Goal: Task Accomplishment & Management: Complete application form

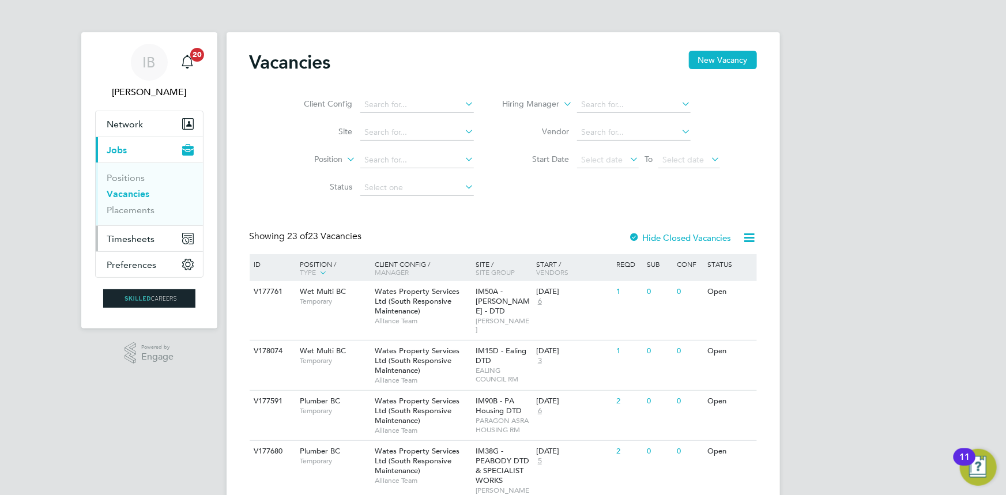
click at [120, 229] on button "Timesheets" at bounding box center [149, 238] width 107 height 25
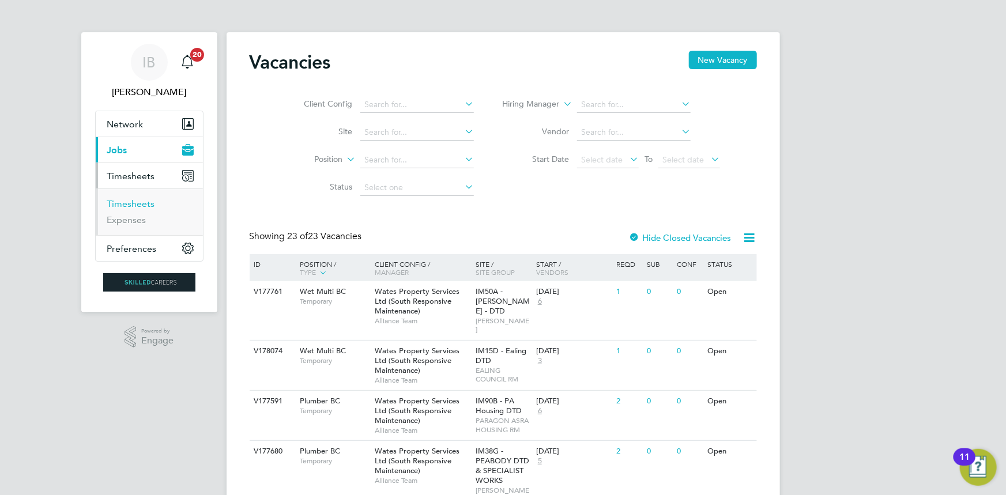
drag, startPoint x: 150, startPoint y: 202, endPoint x: 155, endPoint y: 198, distance: 6.2
click at [150, 202] on link "Timesheets" at bounding box center [131, 203] width 48 height 11
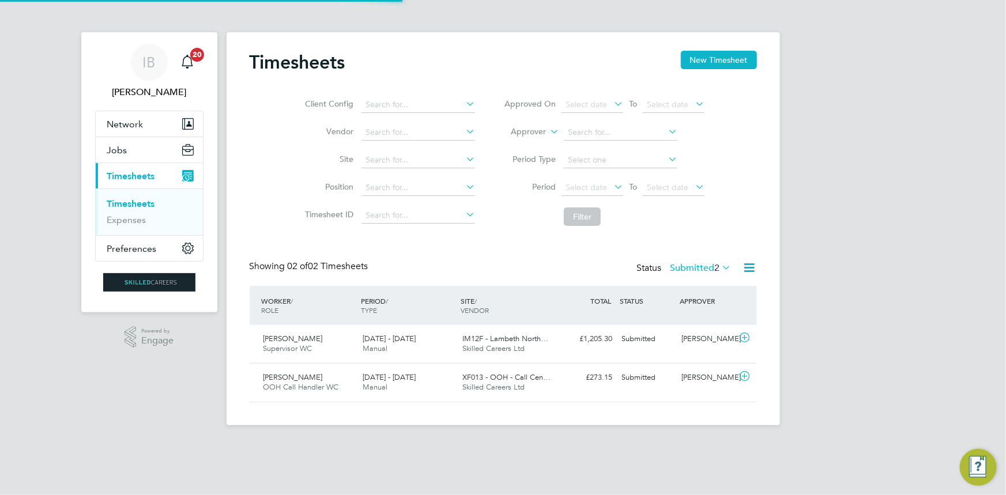
scroll to position [29, 100]
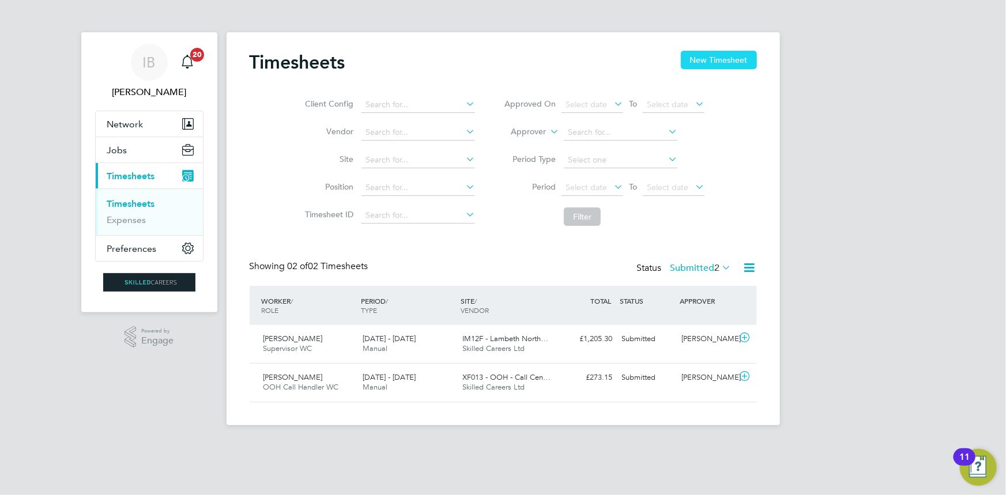
click at [721, 58] on button "New Timesheet" at bounding box center [719, 60] width 76 height 18
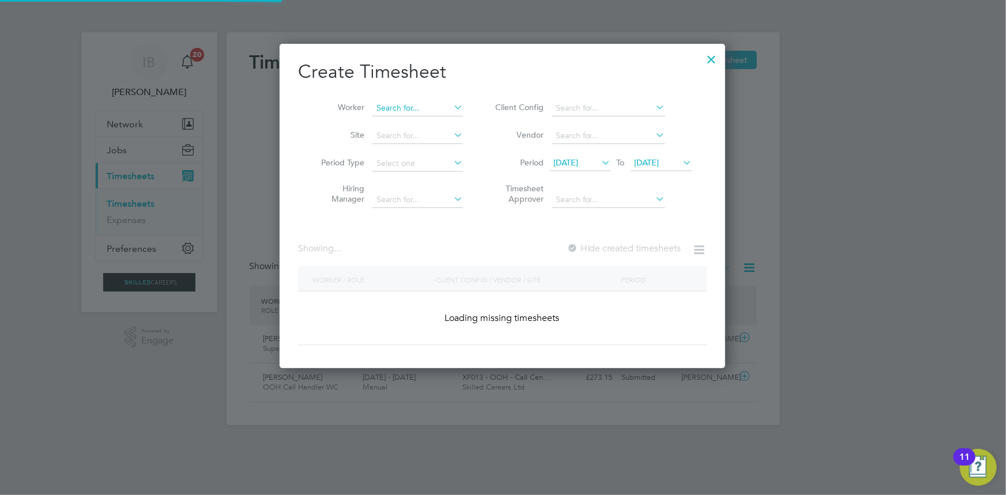
scroll to position [1772, 446]
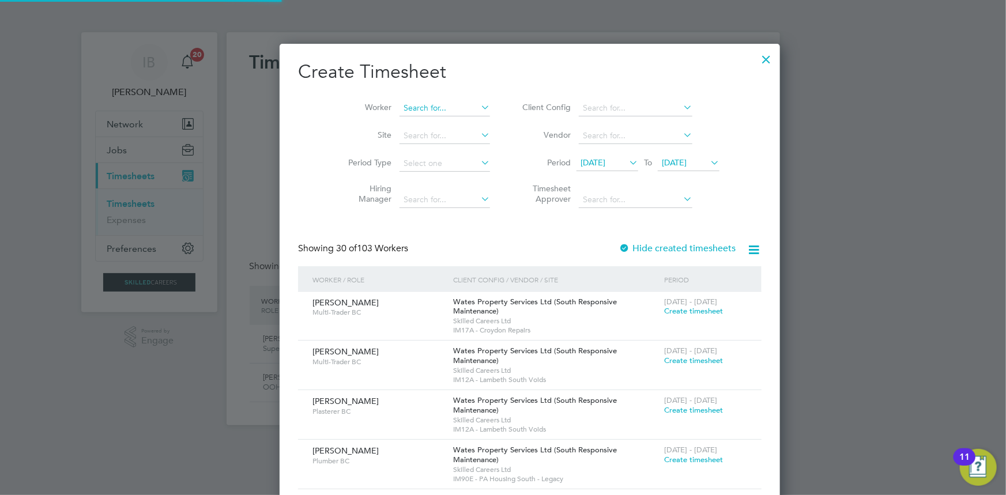
click at [400, 103] on input at bounding box center [445, 108] width 91 height 16
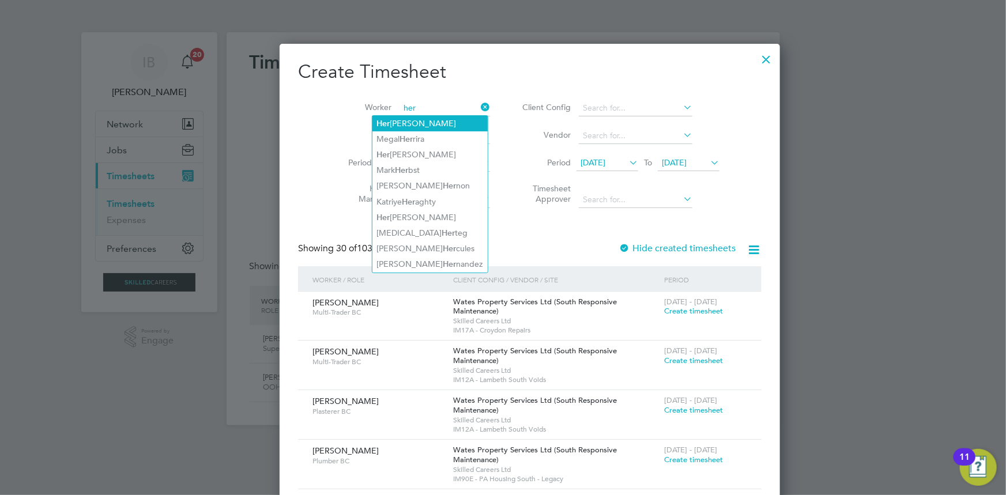
click at [419, 124] on li "Her [PERSON_NAME]" at bounding box center [429, 124] width 115 height 16
type input "[PERSON_NAME]"
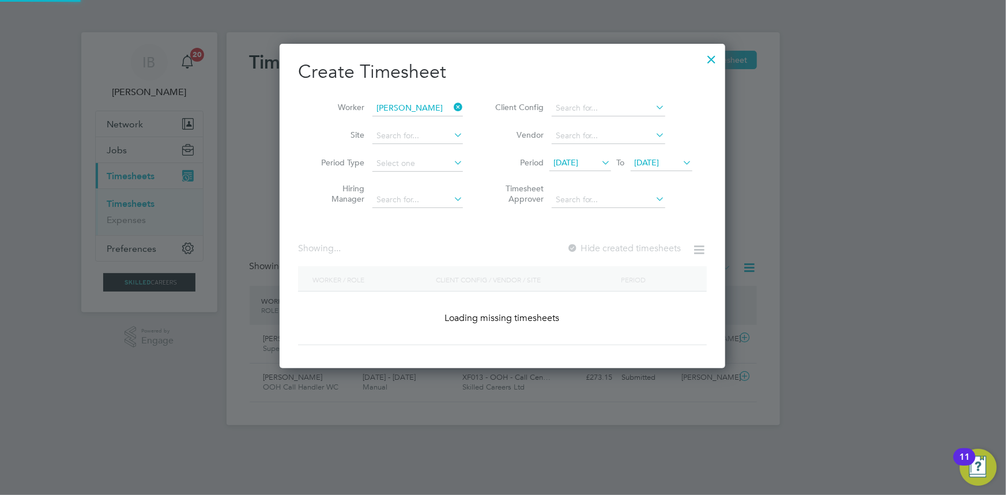
scroll to position [325, 446]
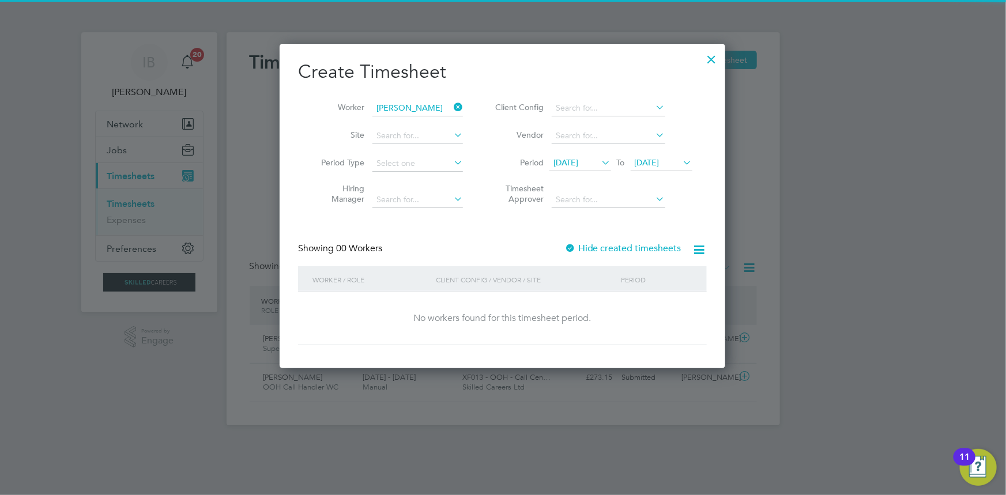
click at [575, 246] on div at bounding box center [570, 249] width 12 height 12
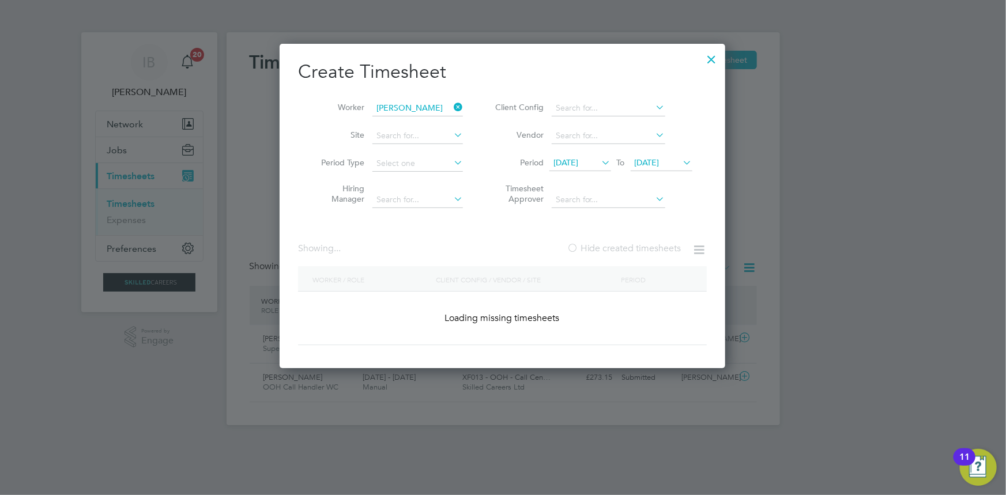
click at [575, 246] on div at bounding box center [573, 249] width 12 height 12
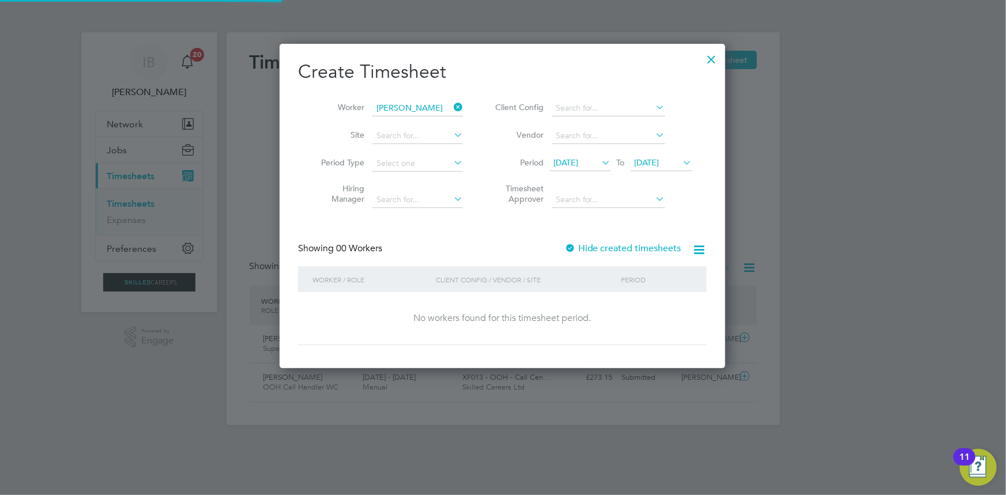
click at [573, 246] on div at bounding box center [570, 249] width 12 height 12
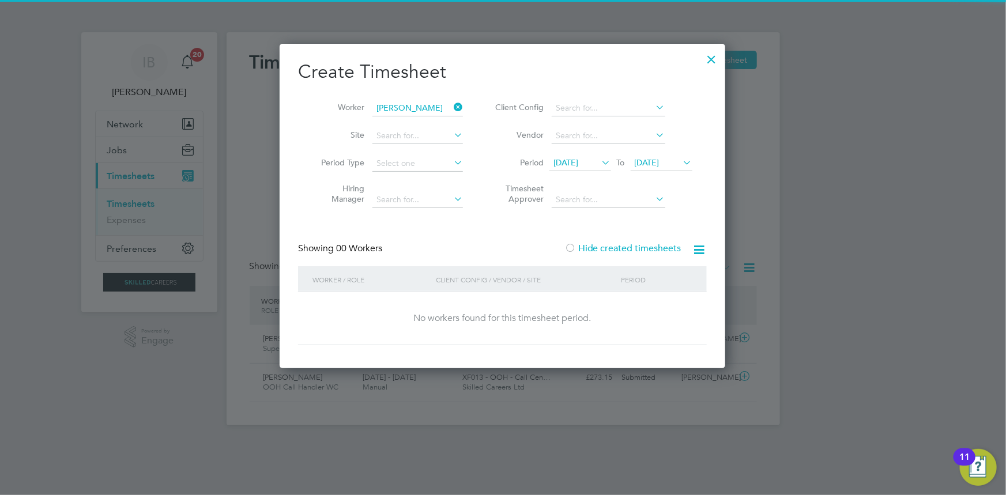
click at [587, 171] on div "[DATE] To [DATE]" at bounding box center [620, 164] width 143 height 16
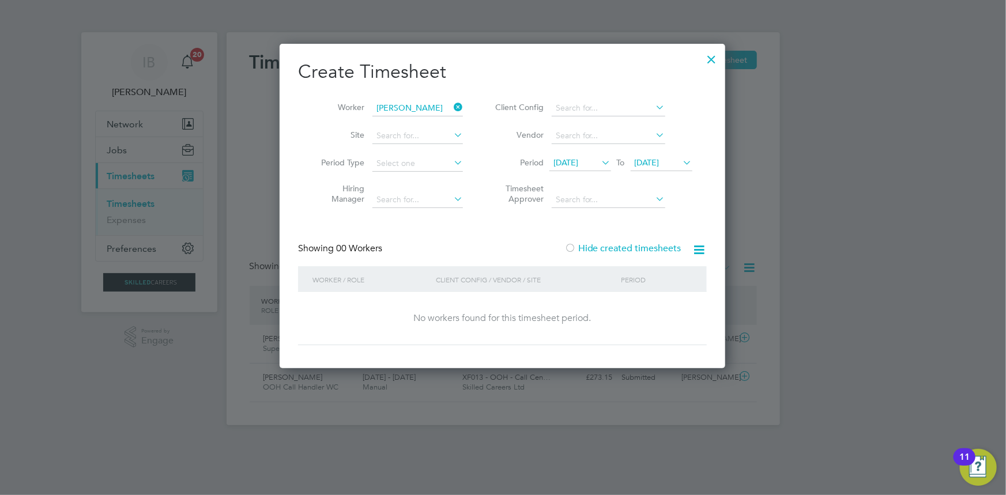
click at [578, 161] on span "[DATE]" at bounding box center [565, 162] width 25 height 10
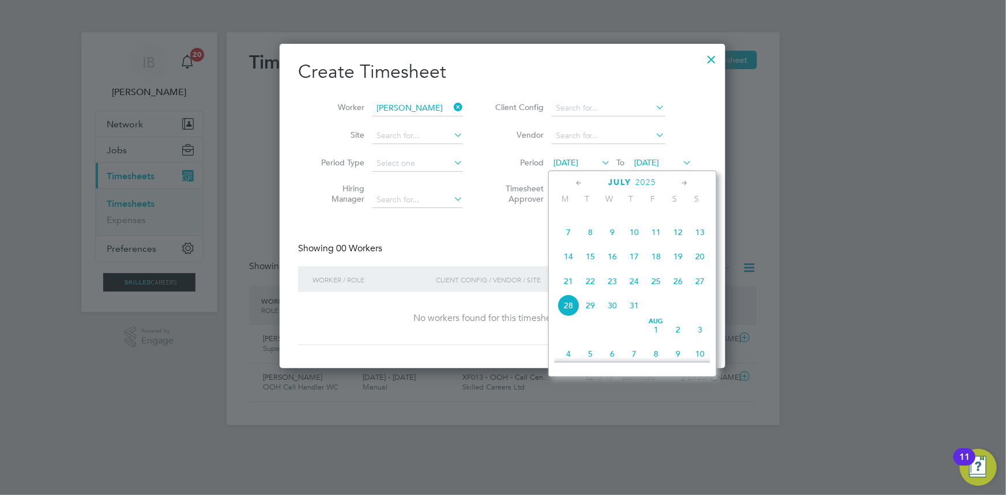
scroll to position [389, 0]
click at [563, 247] on span "7" at bounding box center [569, 250] width 22 height 22
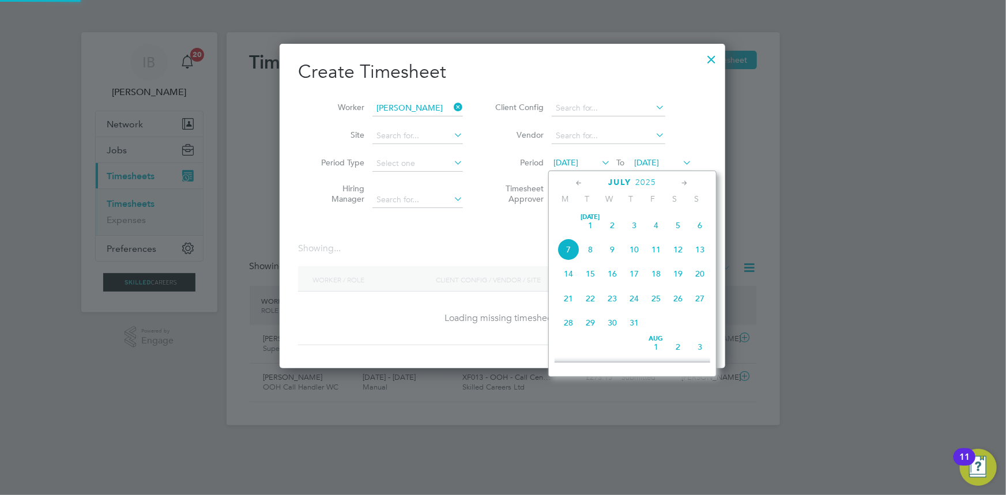
scroll to position [370, 446]
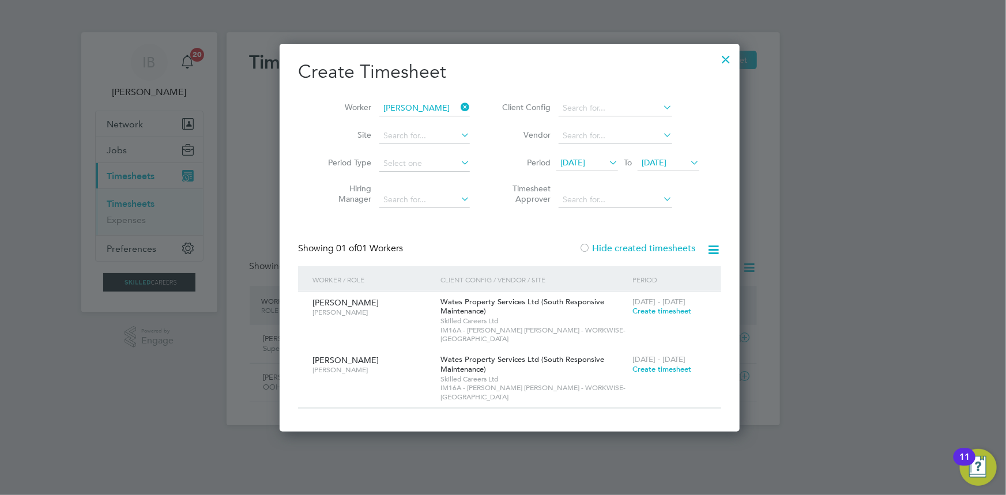
click at [594, 167] on span "[DATE]" at bounding box center [587, 164] width 62 height 16
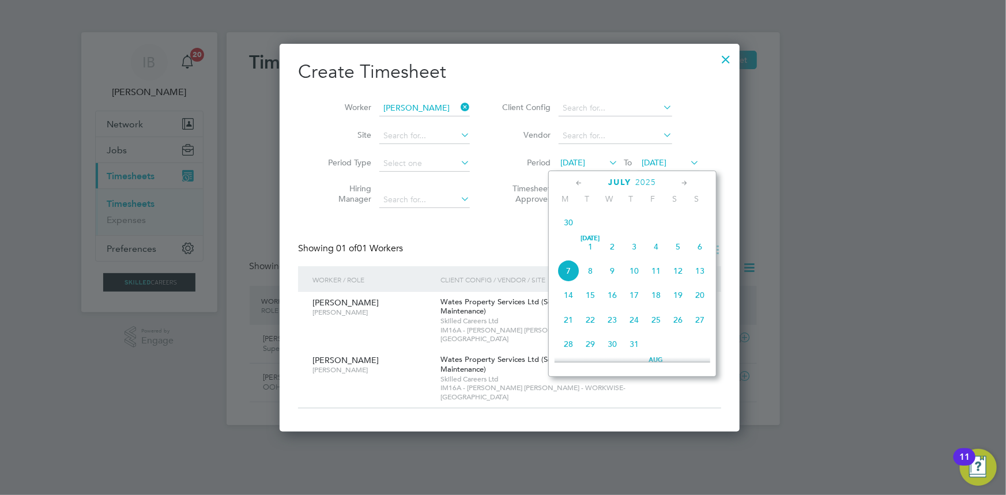
click at [569, 218] on span "30" at bounding box center [569, 223] width 22 height 22
